Goal: Information Seeking & Learning: Check status

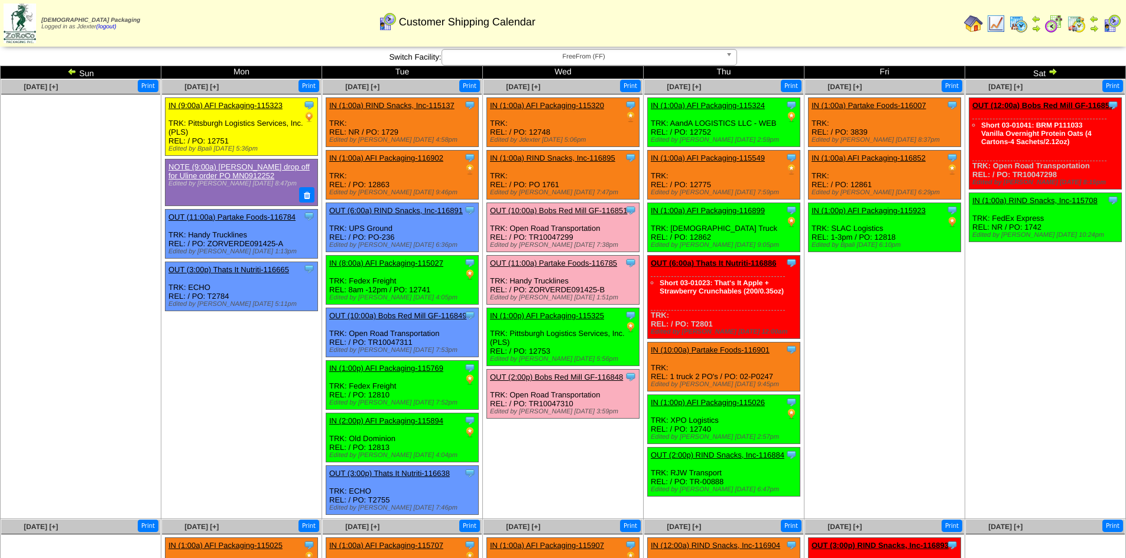
click at [974, 20] on img at bounding box center [973, 23] width 19 height 19
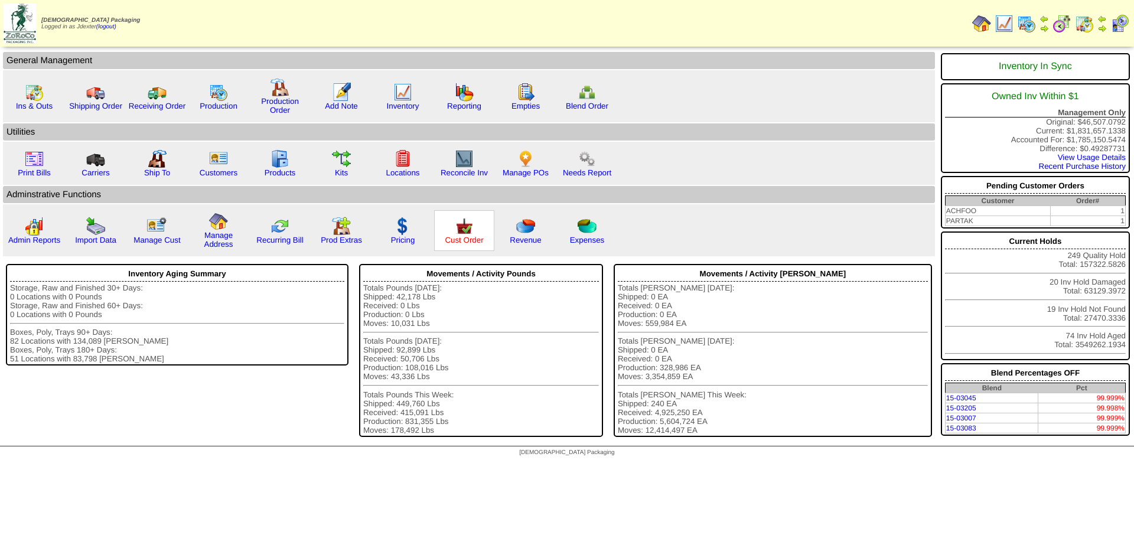
click at [473, 242] on link "Cust Order" at bounding box center [464, 240] width 38 height 9
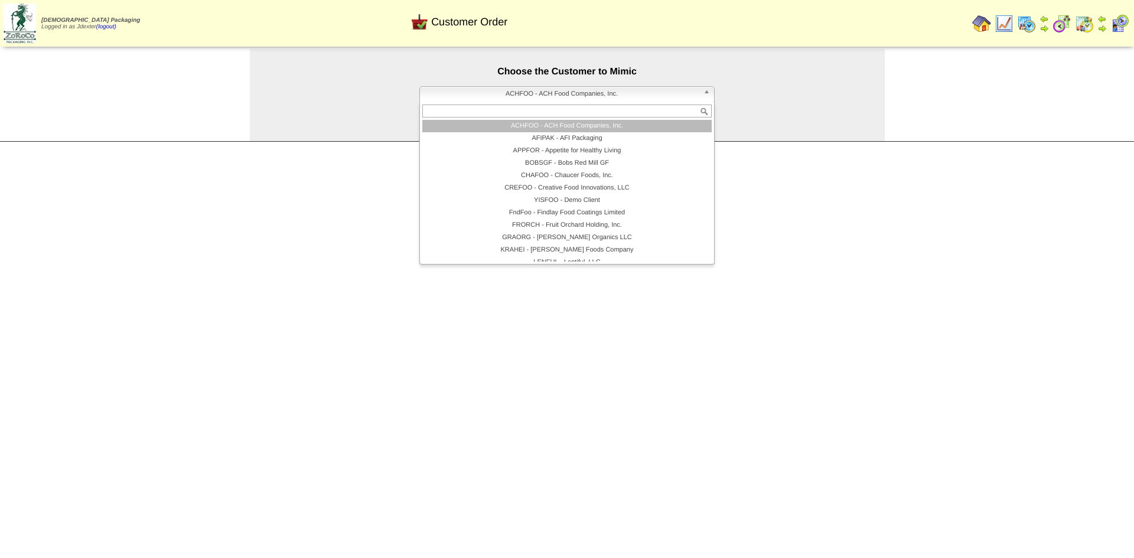
click at [552, 95] on span "ACHFOO - ACH Food Companies, Inc." at bounding box center [562, 94] width 274 height 14
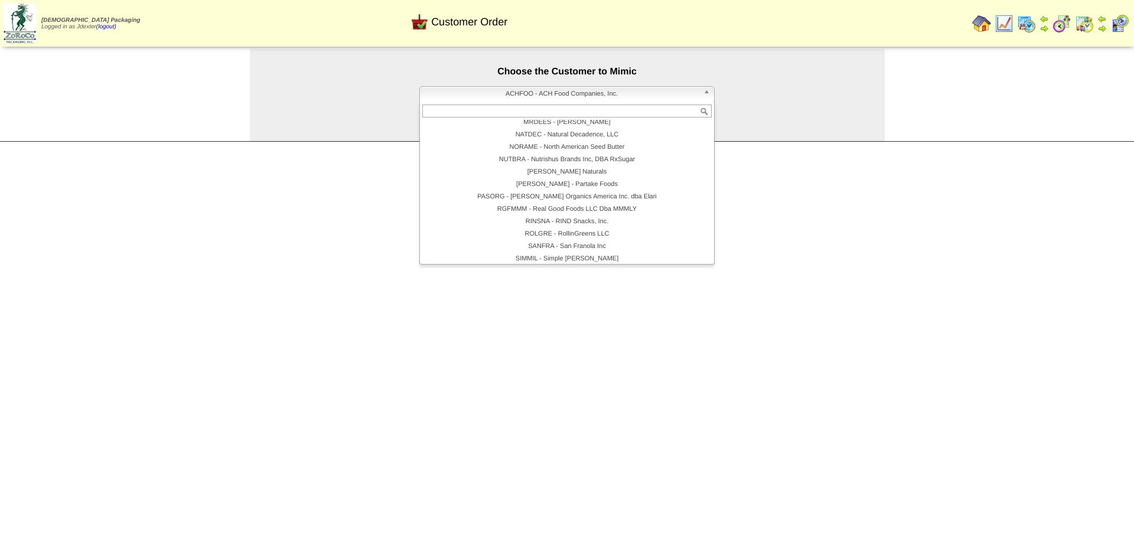
scroll to position [243, 0]
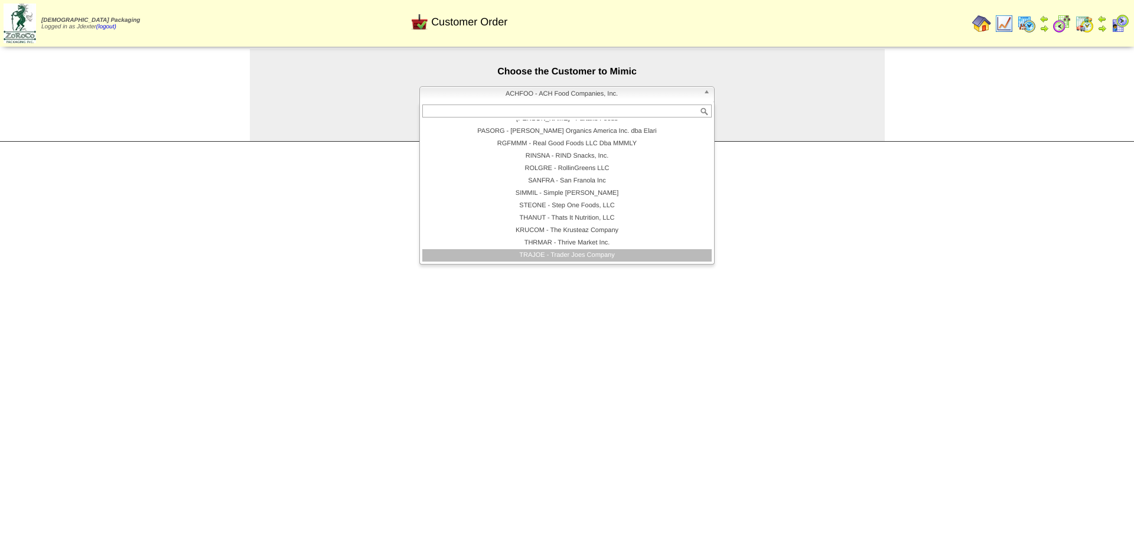
click at [572, 252] on li "TRAJOE - Trader Joes Company" at bounding box center [567, 255] width 290 height 12
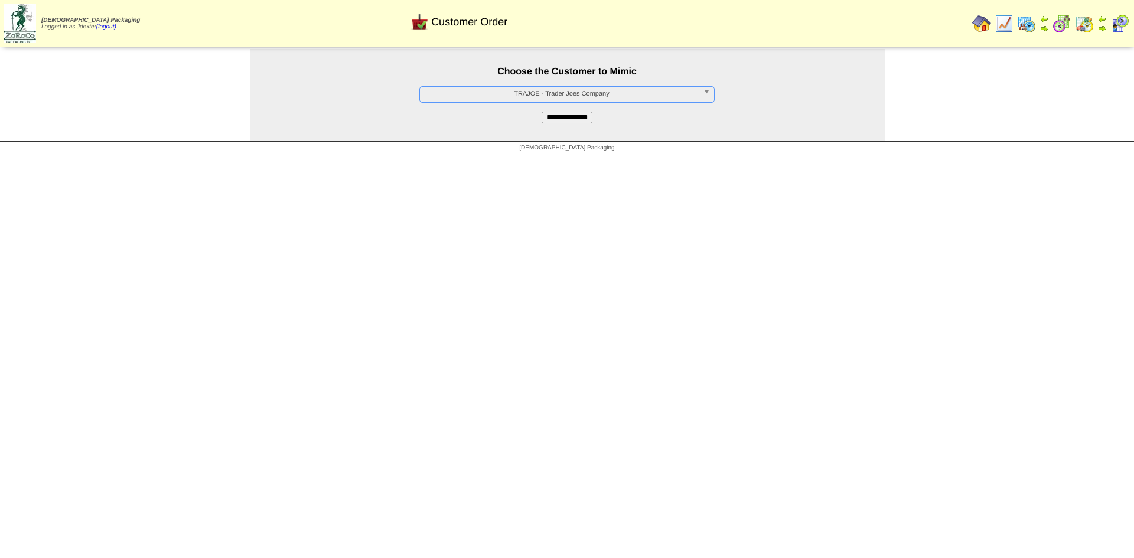
click at [572, 118] on input "**********" at bounding box center [567, 118] width 51 height 12
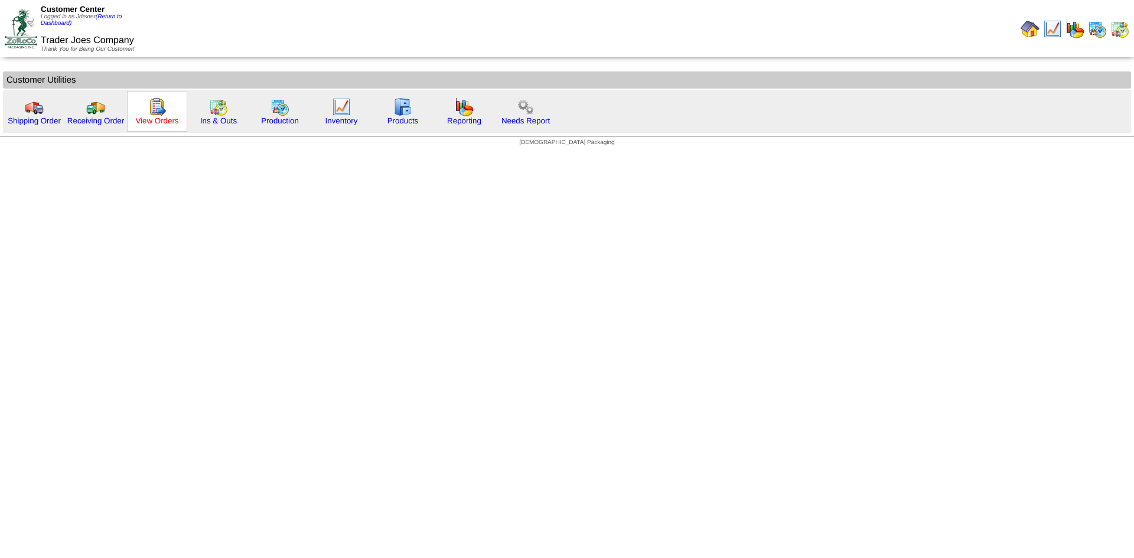
click at [145, 120] on link "View Orders" at bounding box center [156, 120] width 43 height 9
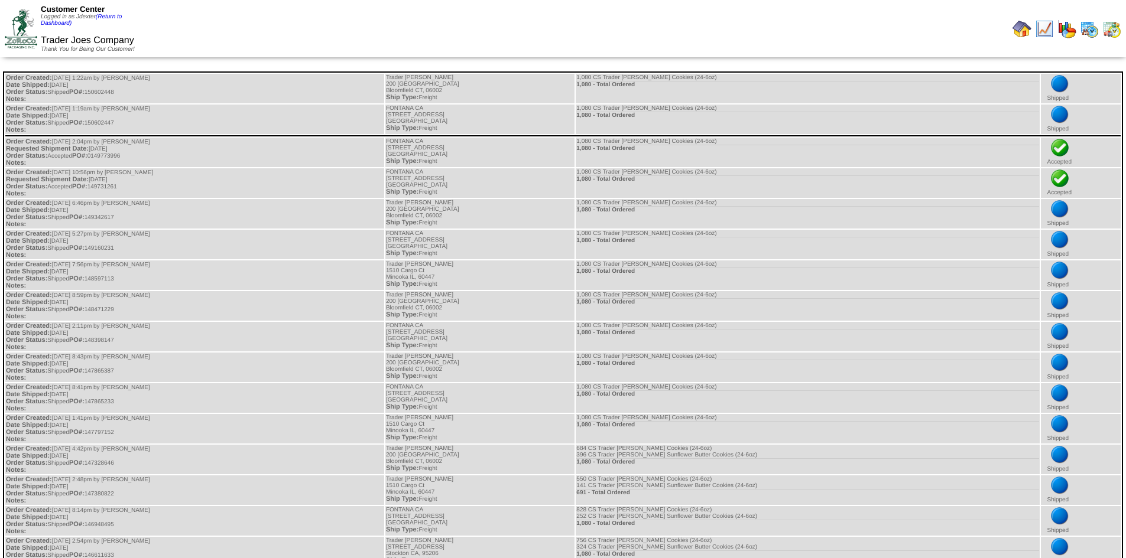
click at [1091, 31] on img at bounding box center [1089, 28] width 19 height 19
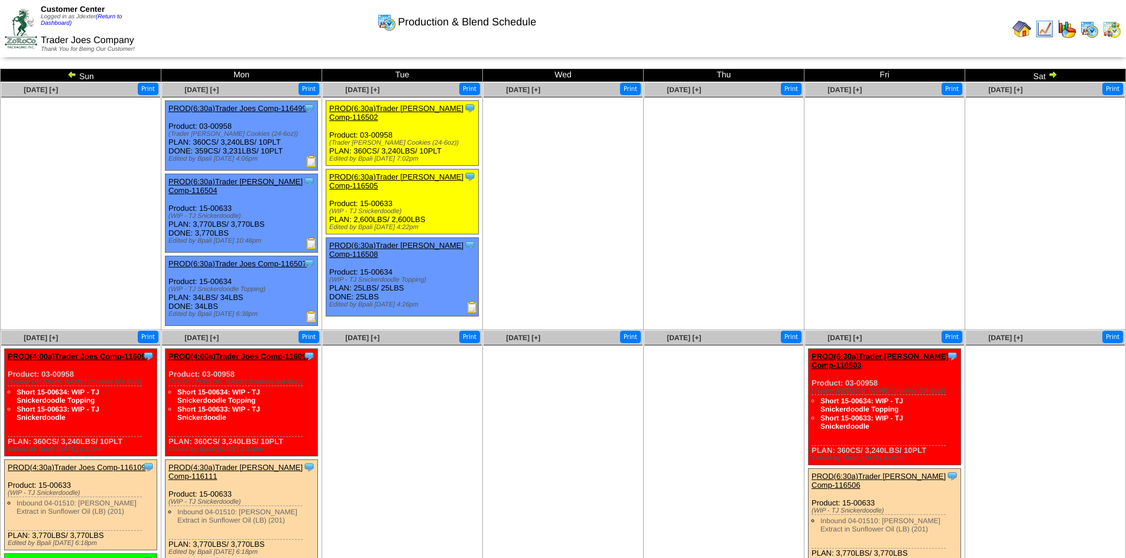
click at [1054, 74] on img at bounding box center [1052, 74] width 9 height 9
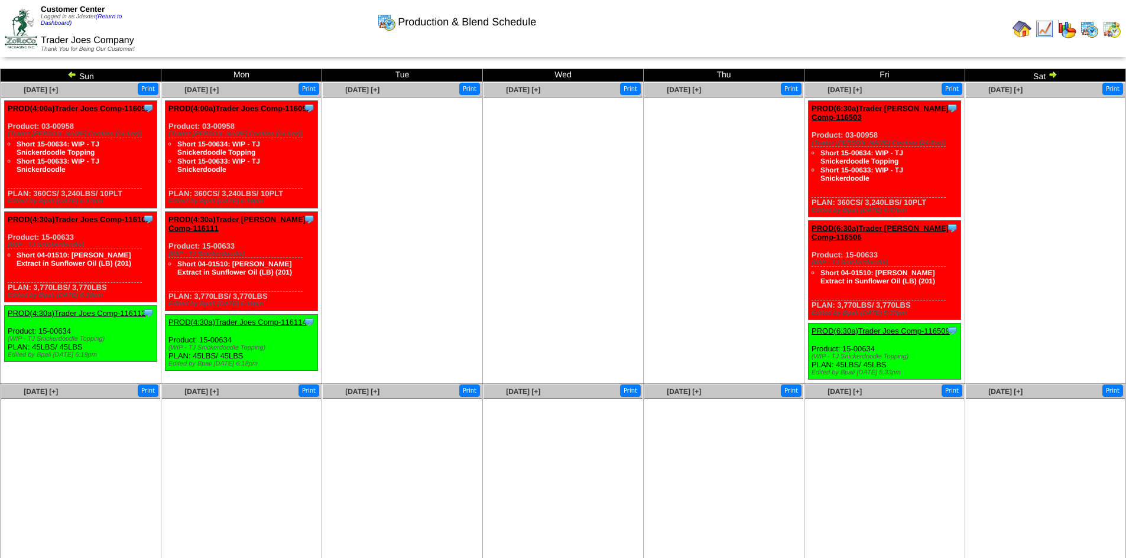
click at [1054, 74] on img at bounding box center [1052, 74] width 9 height 9
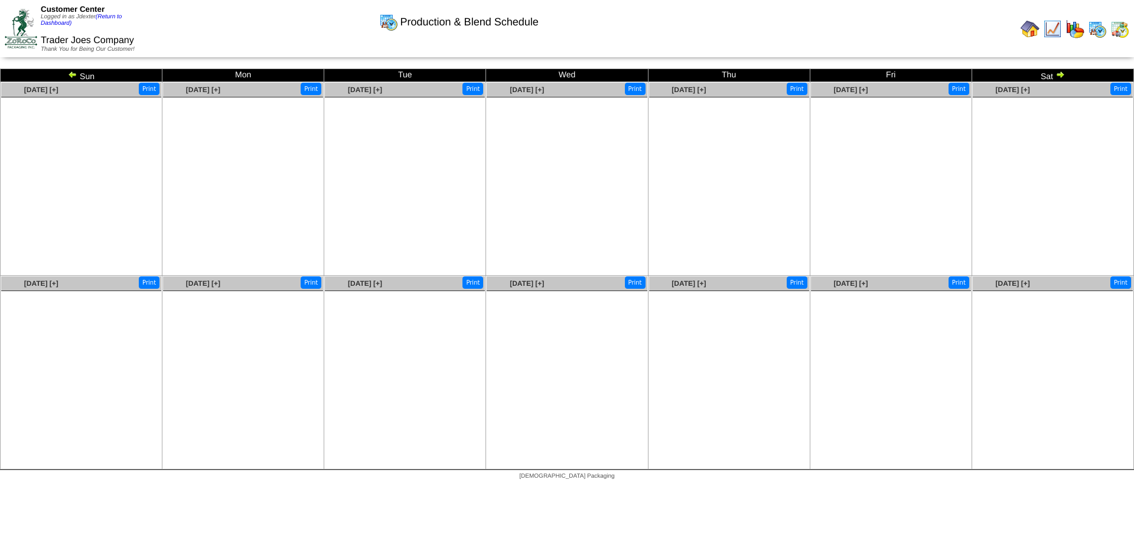
click at [1124, 27] on img at bounding box center [1120, 28] width 19 height 19
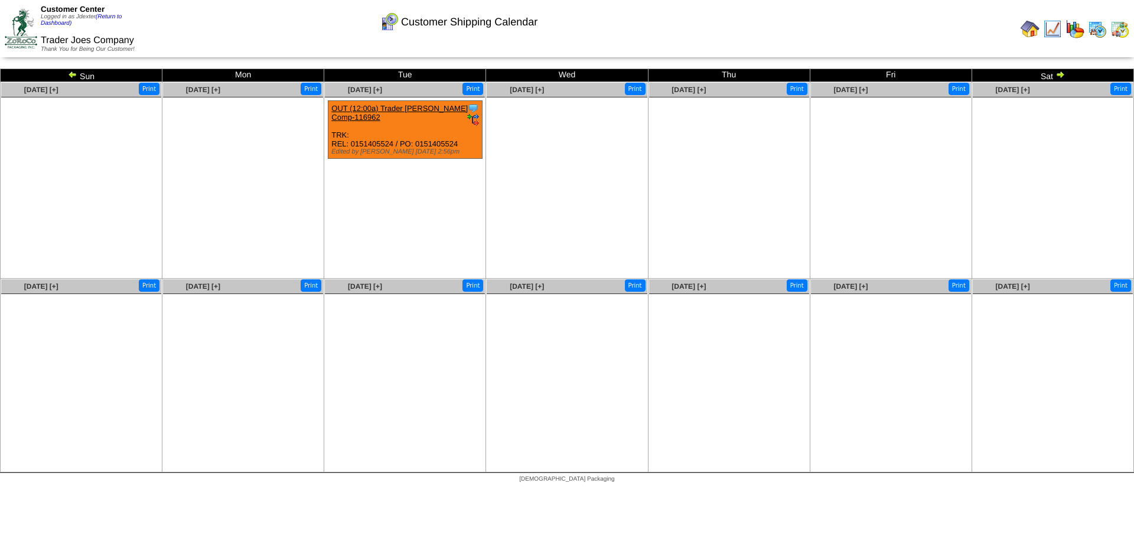
click at [402, 105] on link "OUT (12:00a) Trader [PERSON_NAME] Comp-116962" at bounding box center [399, 113] width 136 height 18
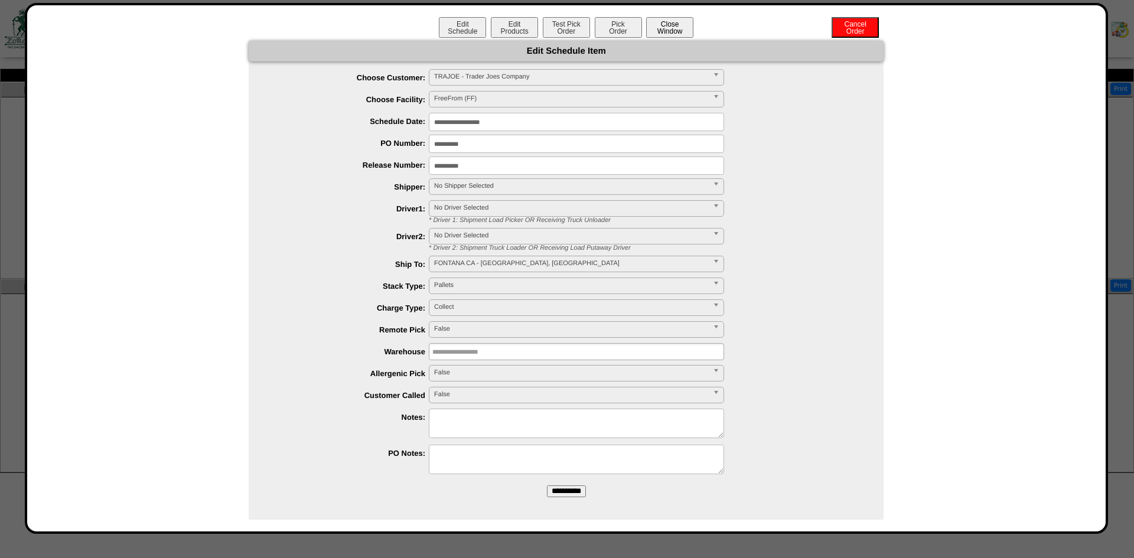
click at [674, 28] on button "Close Window" at bounding box center [669, 27] width 47 height 21
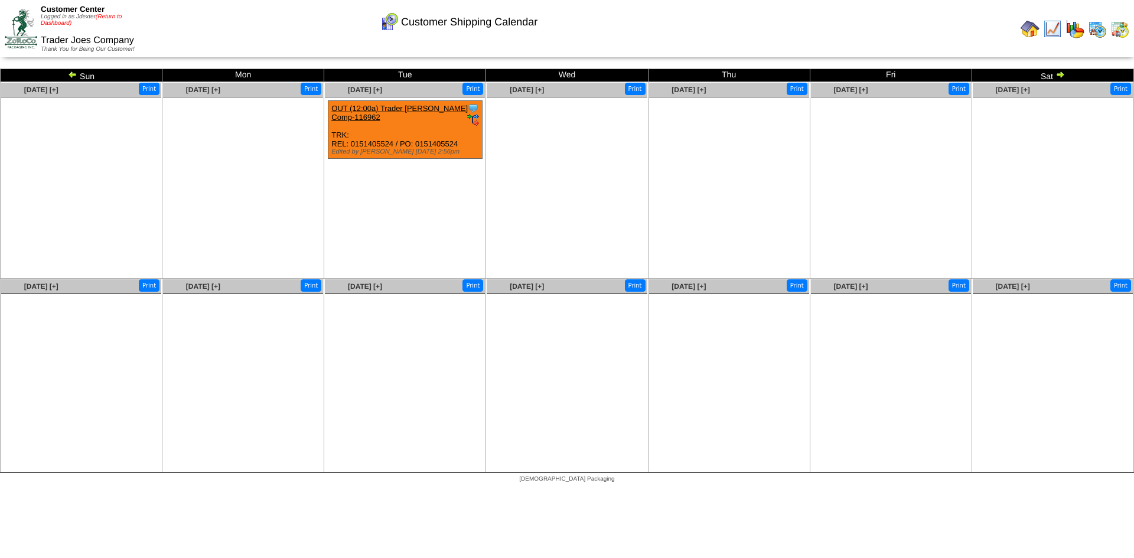
click at [108, 18] on link "(Return to Dashboard)" at bounding box center [81, 20] width 81 height 13
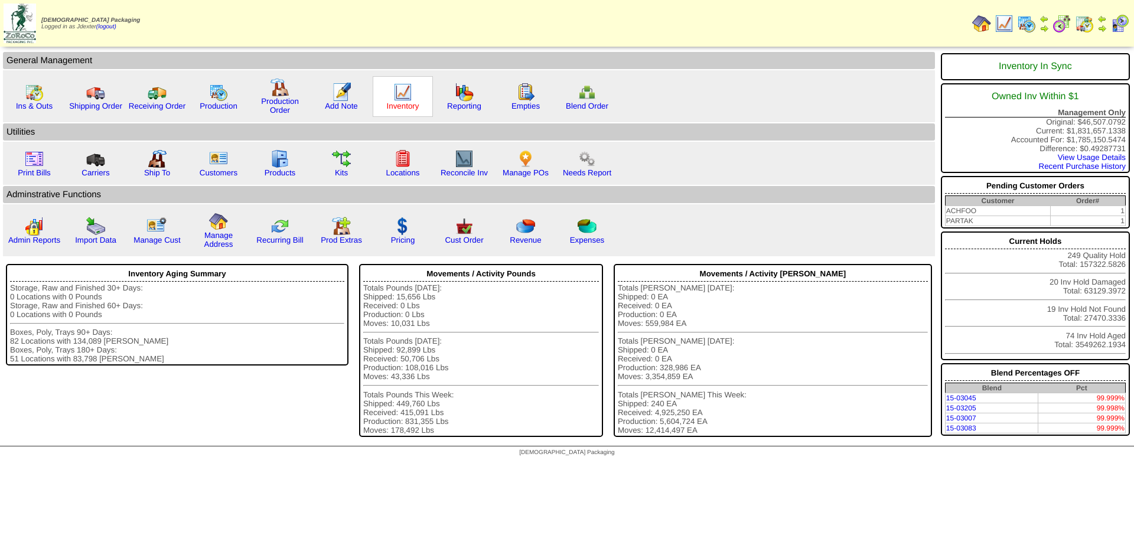
click at [408, 108] on link "Inventory" at bounding box center [403, 106] width 32 height 9
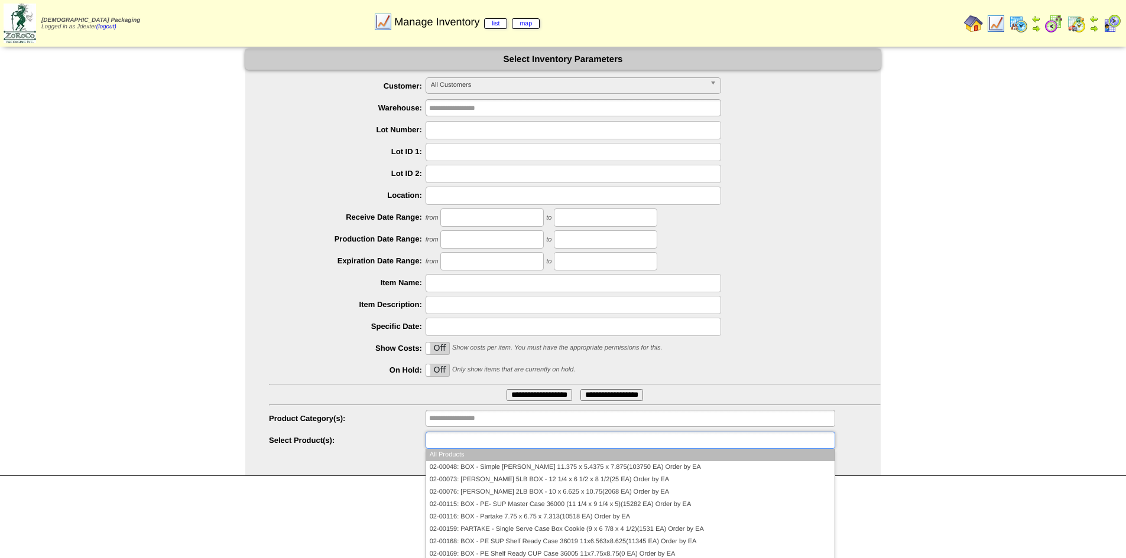
click at [500, 442] on input "text" at bounding box center [467, 440] width 76 height 15
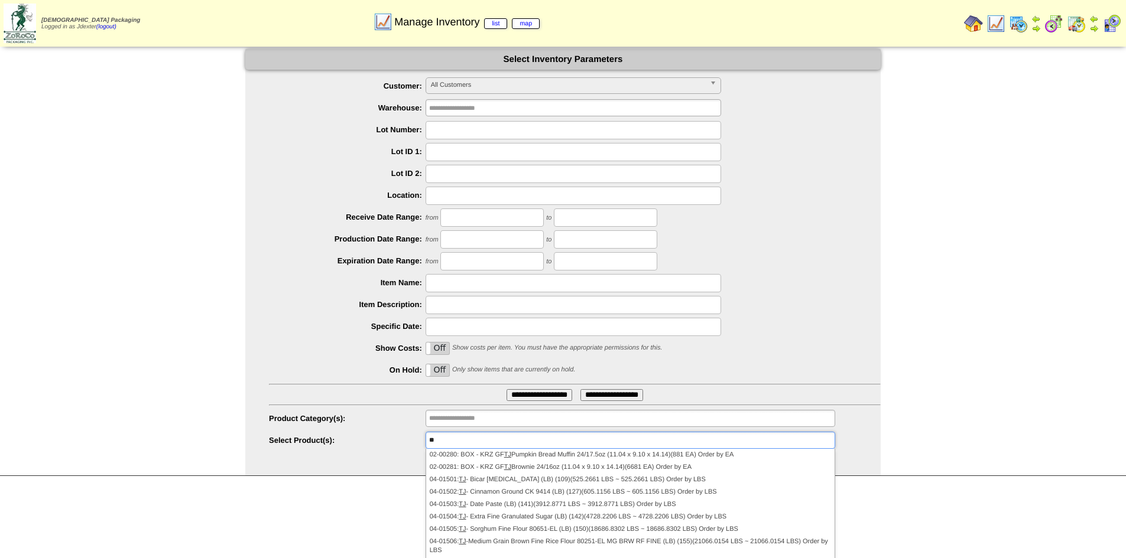
drag, startPoint x: 463, startPoint y: 441, endPoint x: 401, endPoint y: 437, distance: 61.6
click at [401, 437] on li "**********" at bounding box center [575, 441] width 612 height 18
type input "**********"
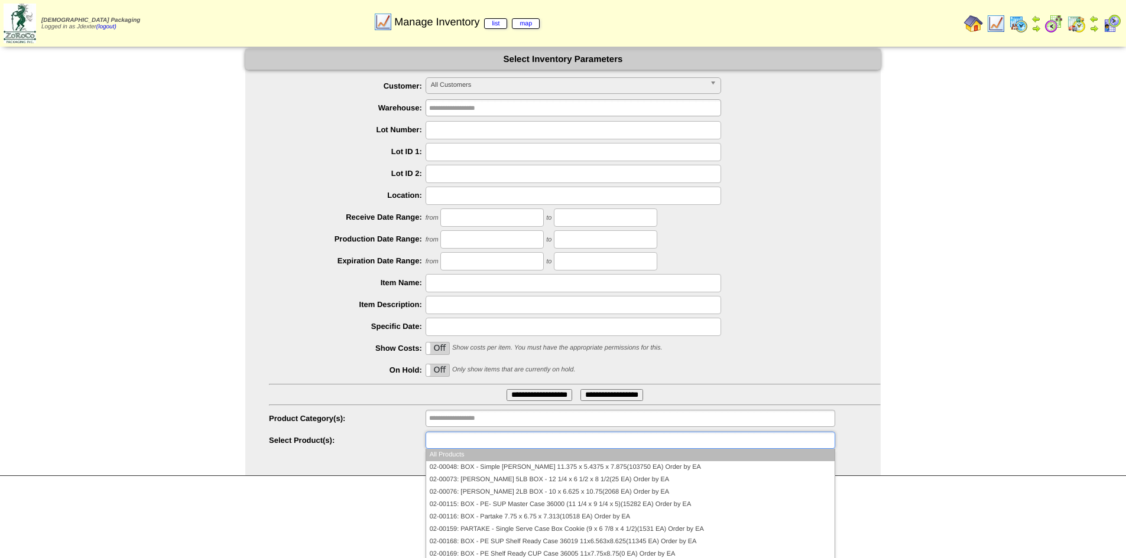
click at [463, 443] on input "text" at bounding box center [467, 440] width 76 height 15
type input "*****"
click at [561, 454] on li "03-00958: Trader Joes Snick erdoodle Cookies (24-6oz)(1622 CS ~ 14598 LBS) Orde…" at bounding box center [630, 455] width 408 height 12
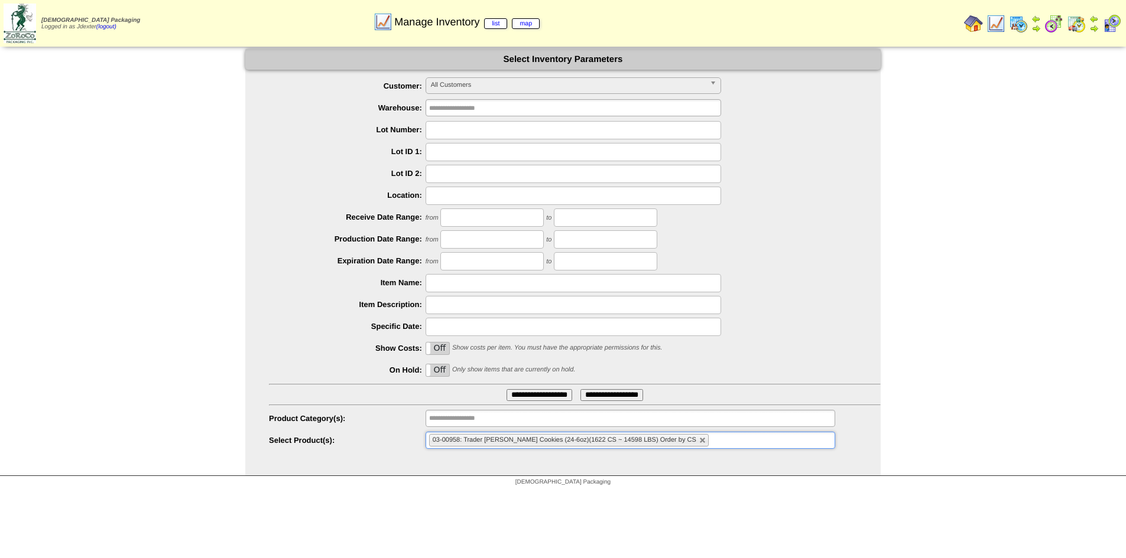
click at [546, 396] on input "**********" at bounding box center [539, 395] width 66 height 12
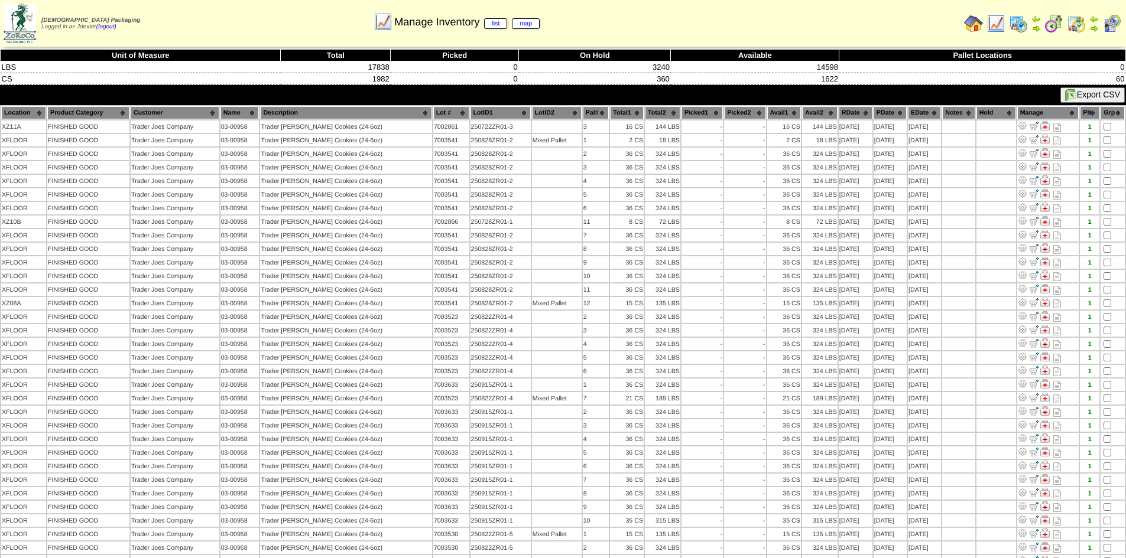
click at [972, 23] on img at bounding box center [973, 23] width 19 height 19
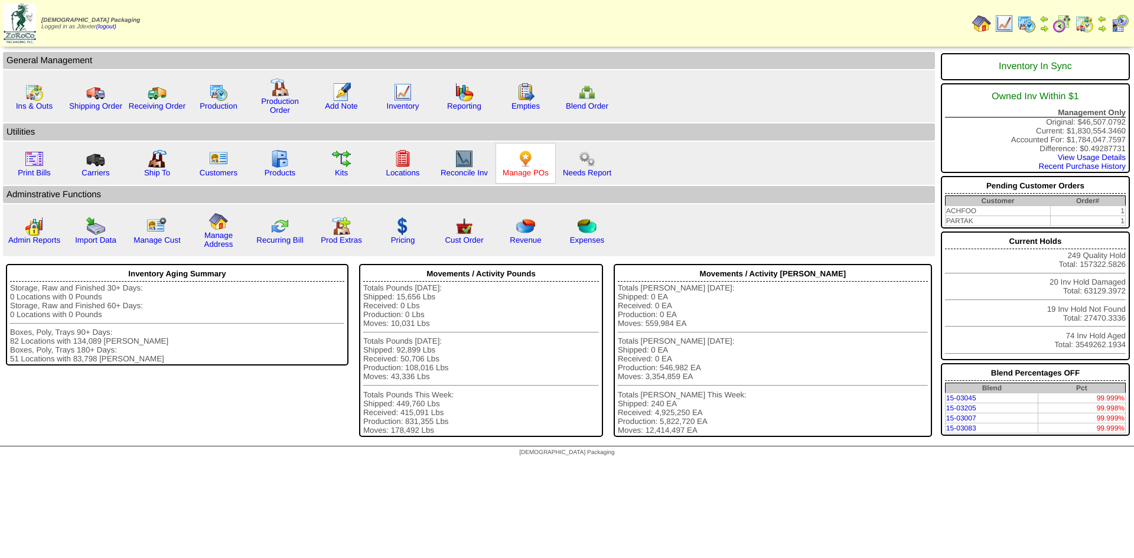
click at [521, 175] on link "Manage POs" at bounding box center [526, 172] width 46 height 9
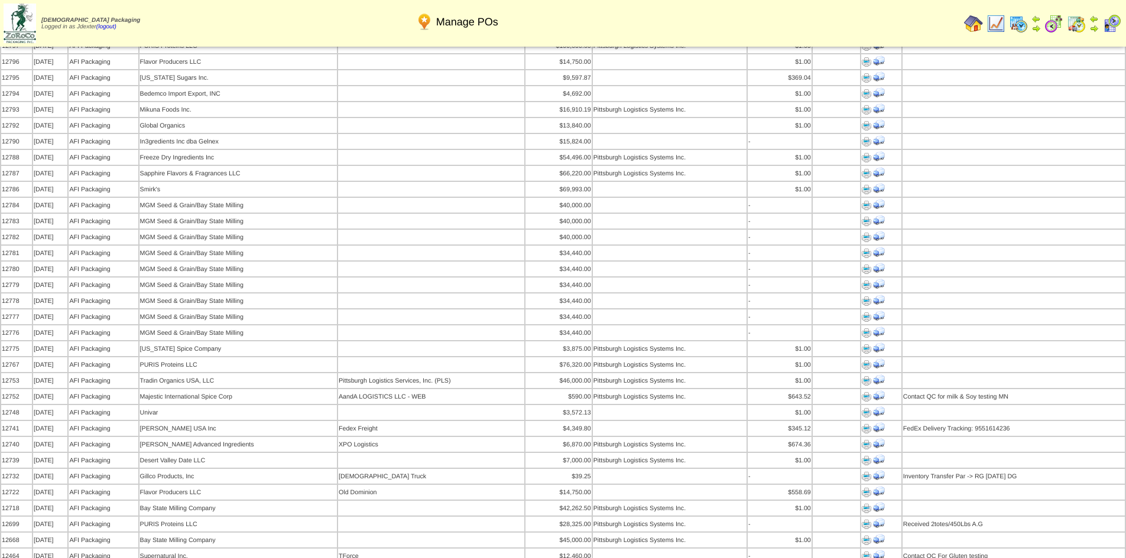
scroll to position [355, 0]
